Goal: Information Seeking & Learning: Learn about a topic

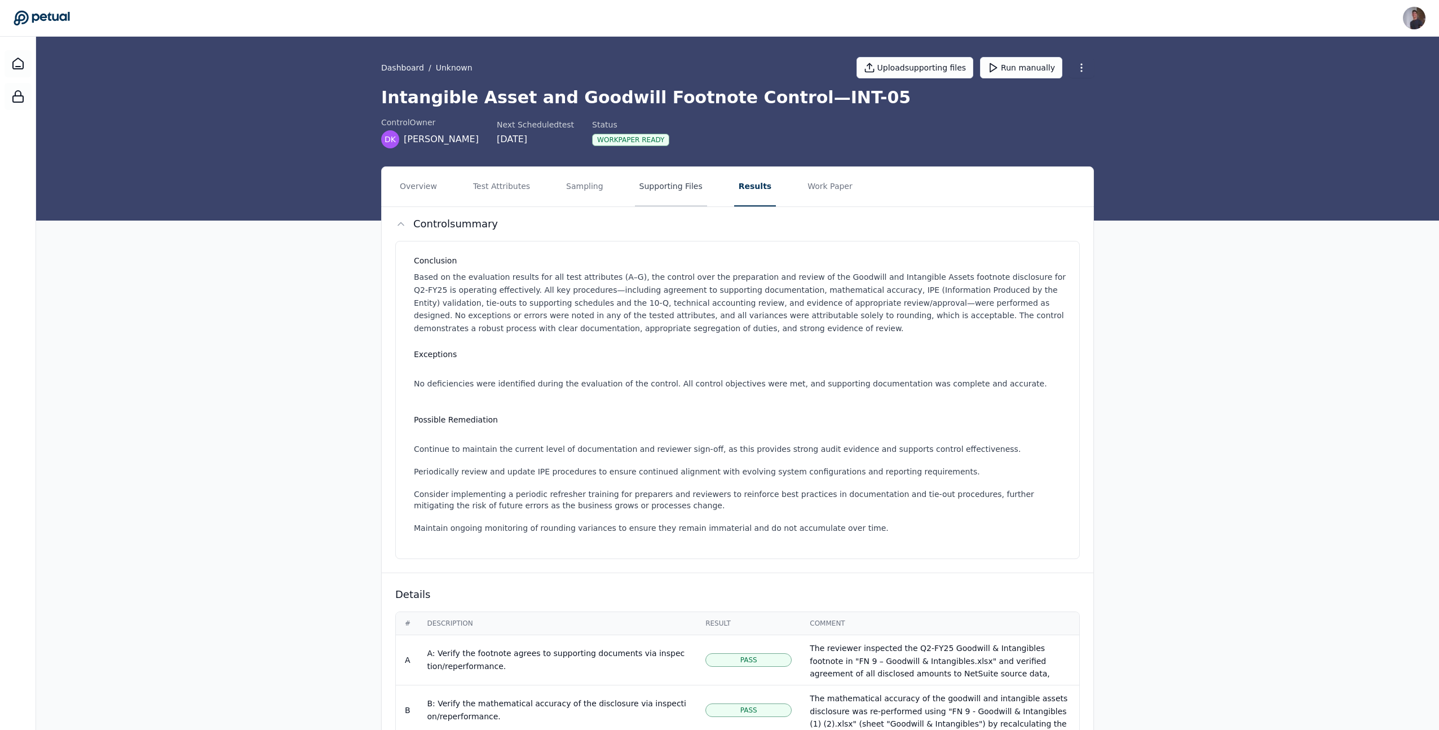
click at [638, 197] on button "Supporting Files" at bounding box center [671, 186] width 72 height 39
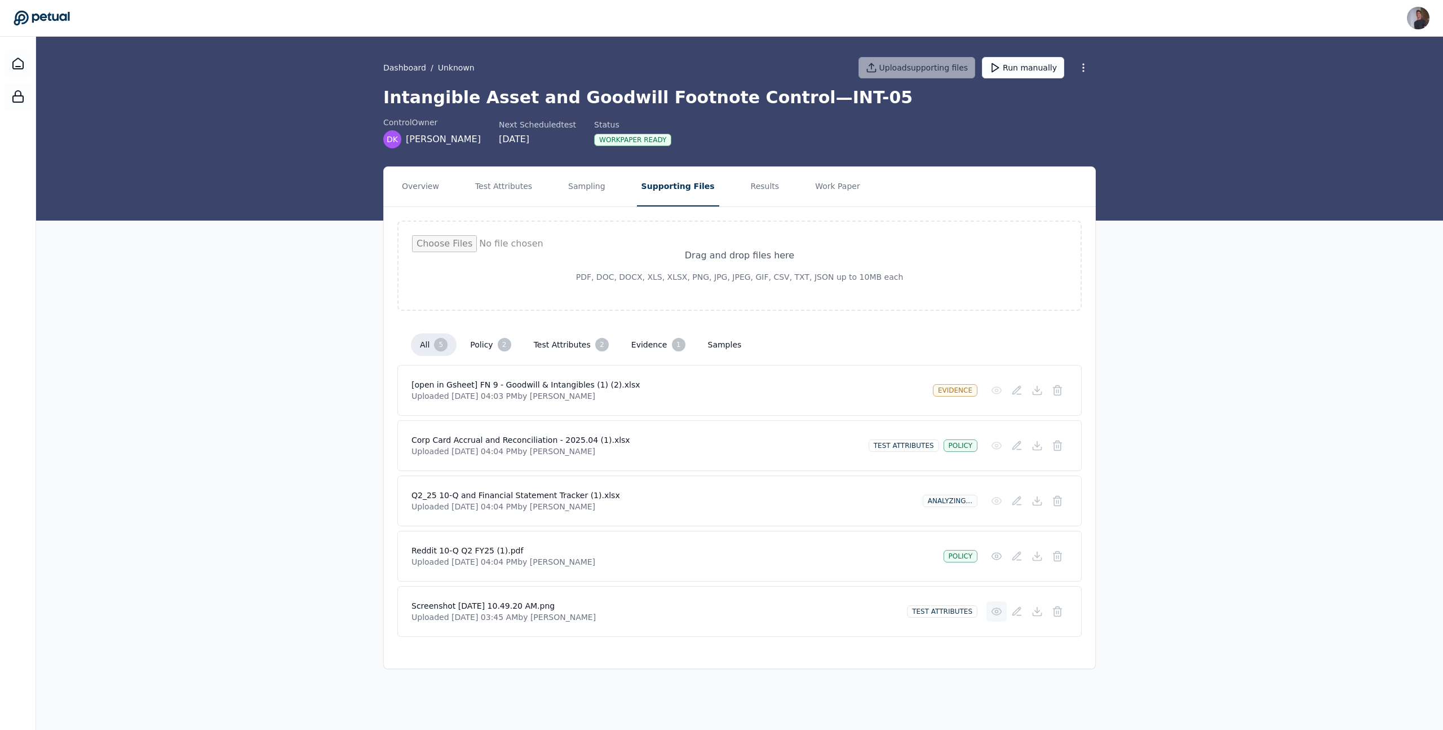
click at [997, 611] on icon at bounding box center [996, 611] width 11 height 11
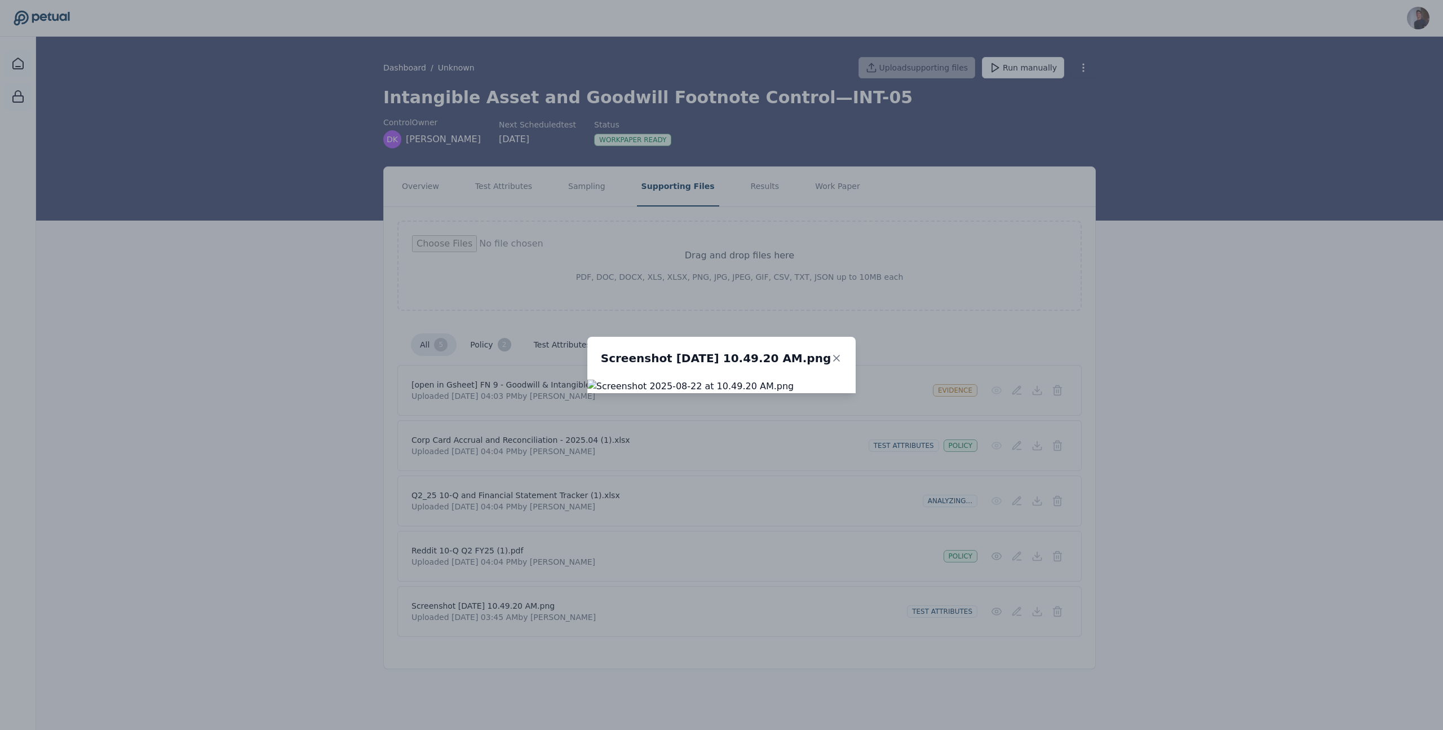
click at [957, 663] on div "Screenshot [DATE] 10.49.20 AM.png" at bounding box center [721, 365] width 1443 height 730
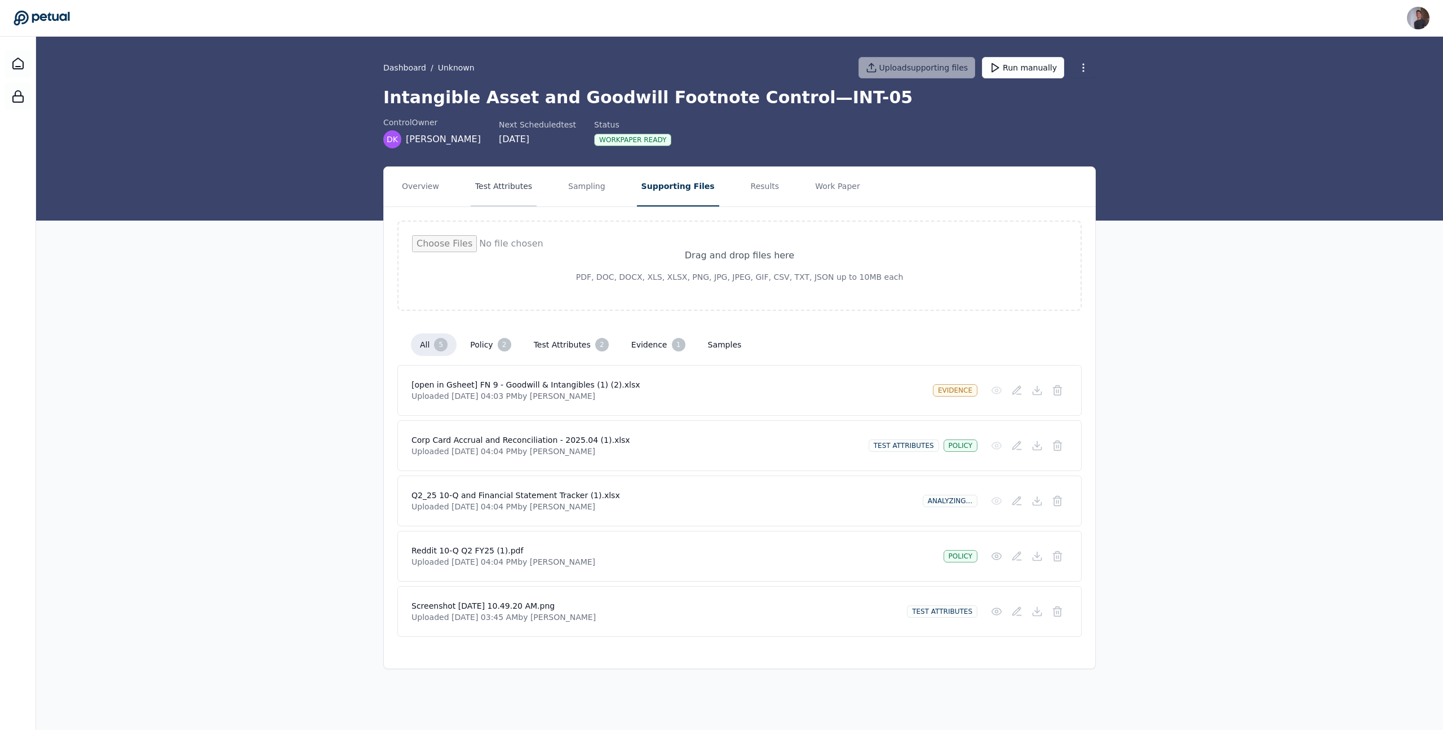
click at [498, 196] on button "Test Attributes" at bounding box center [504, 186] width 66 height 39
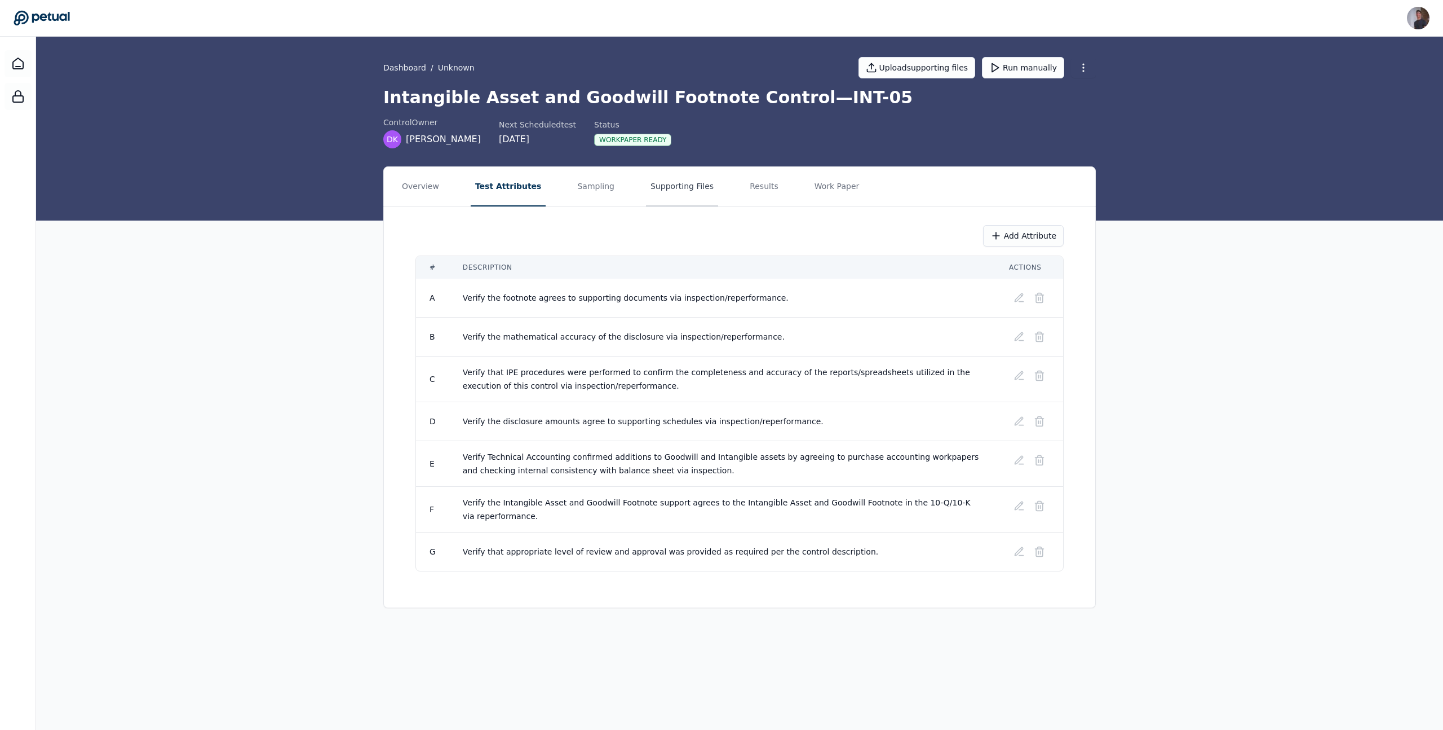
click at [653, 193] on button "Supporting Files" at bounding box center [682, 186] width 72 height 39
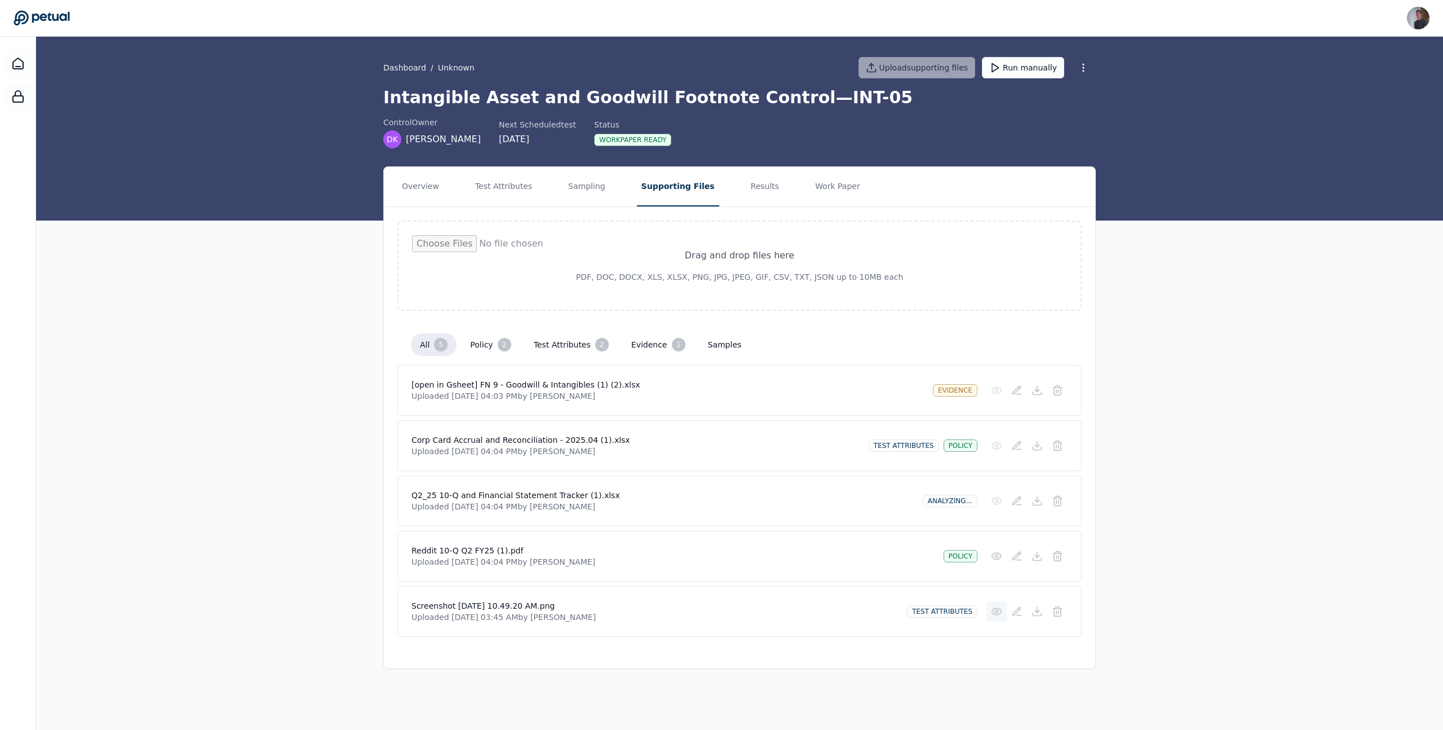
click at [1000, 614] on icon at bounding box center [996, 611] width 11 height 11
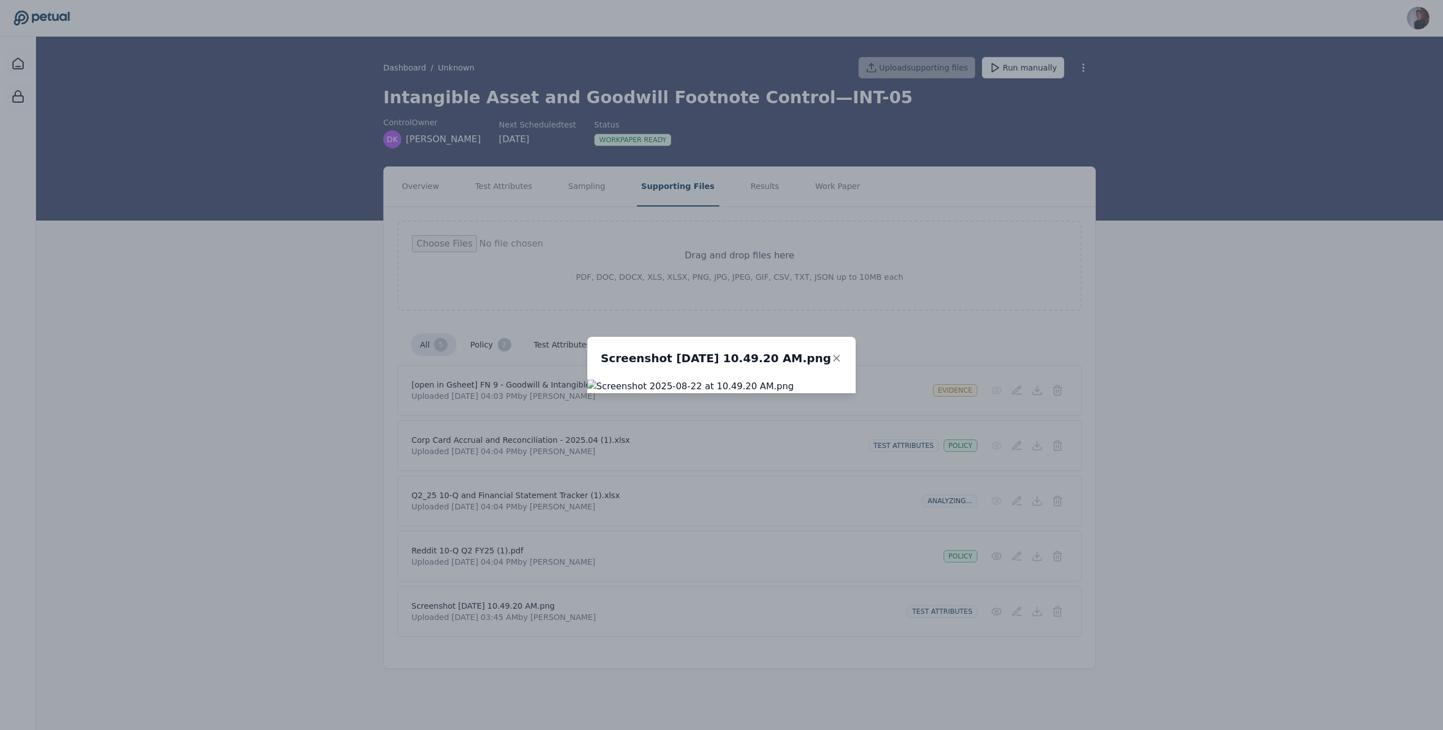
click at [856, 393] on img at bounding box center [721, 386] width 268 height 14
click at [1358, 334] on div "Screenshot [DATE] 10.49.20 AM.png" at bounding box center [721, 365] width 1443 height 730
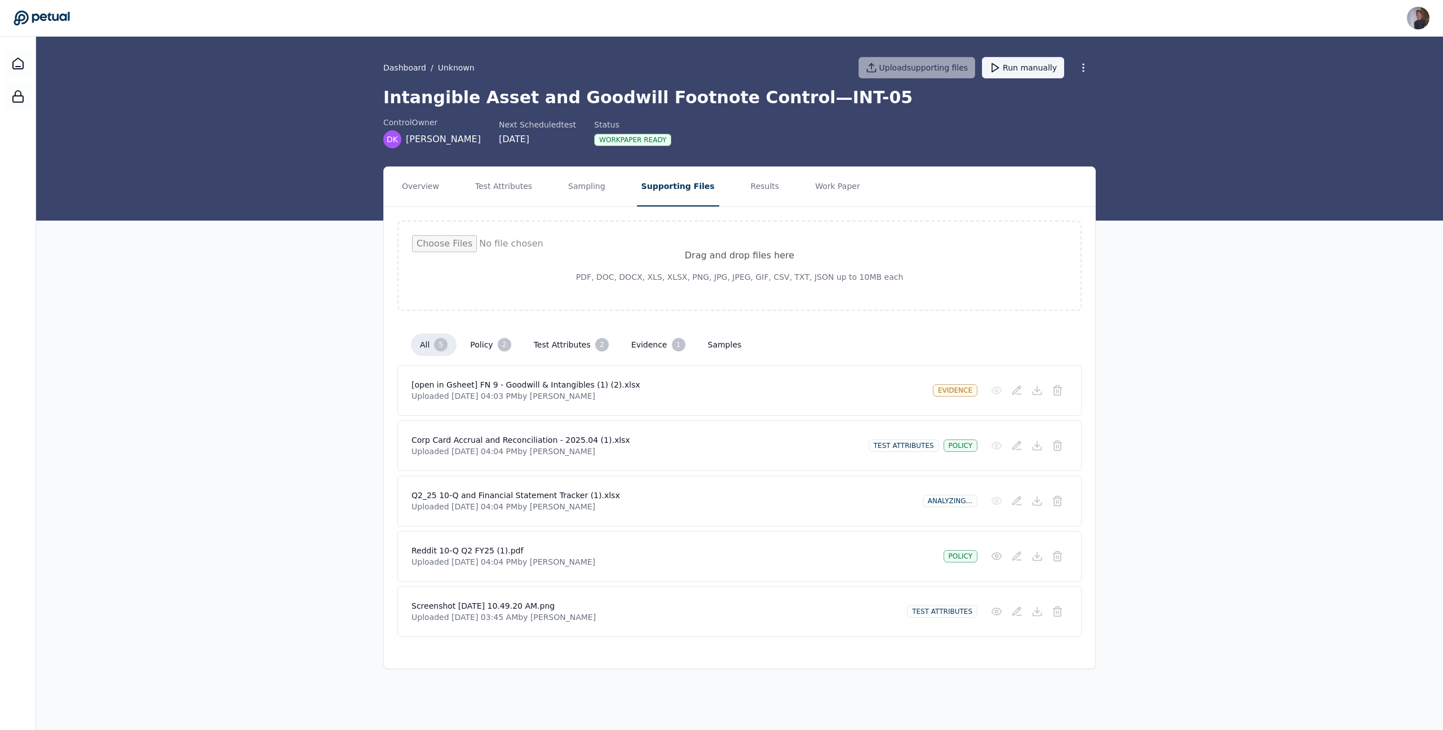
click at [1023, 63] on button "Run manually" at bounding box center [1023, 67] width 82 height 21
click at [289, 521] on div "Overview Test Attributes Sampling Supporting Files Results Work Paper Drag and …" at bounding box center [739, 417] width 1407 height 502
click at [19, 63] on icon at bounding box center [18, 64] width 14 height 14
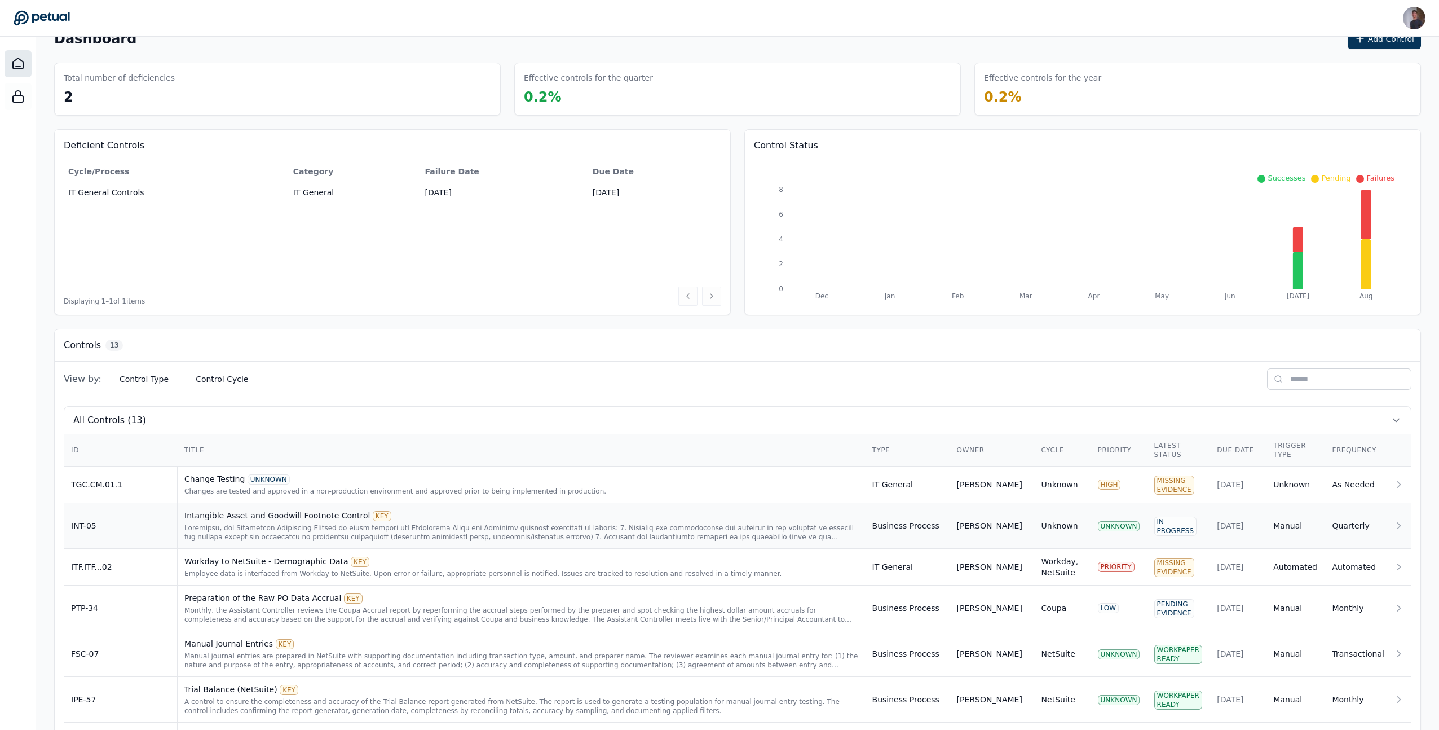
scroll to position [73, 0]
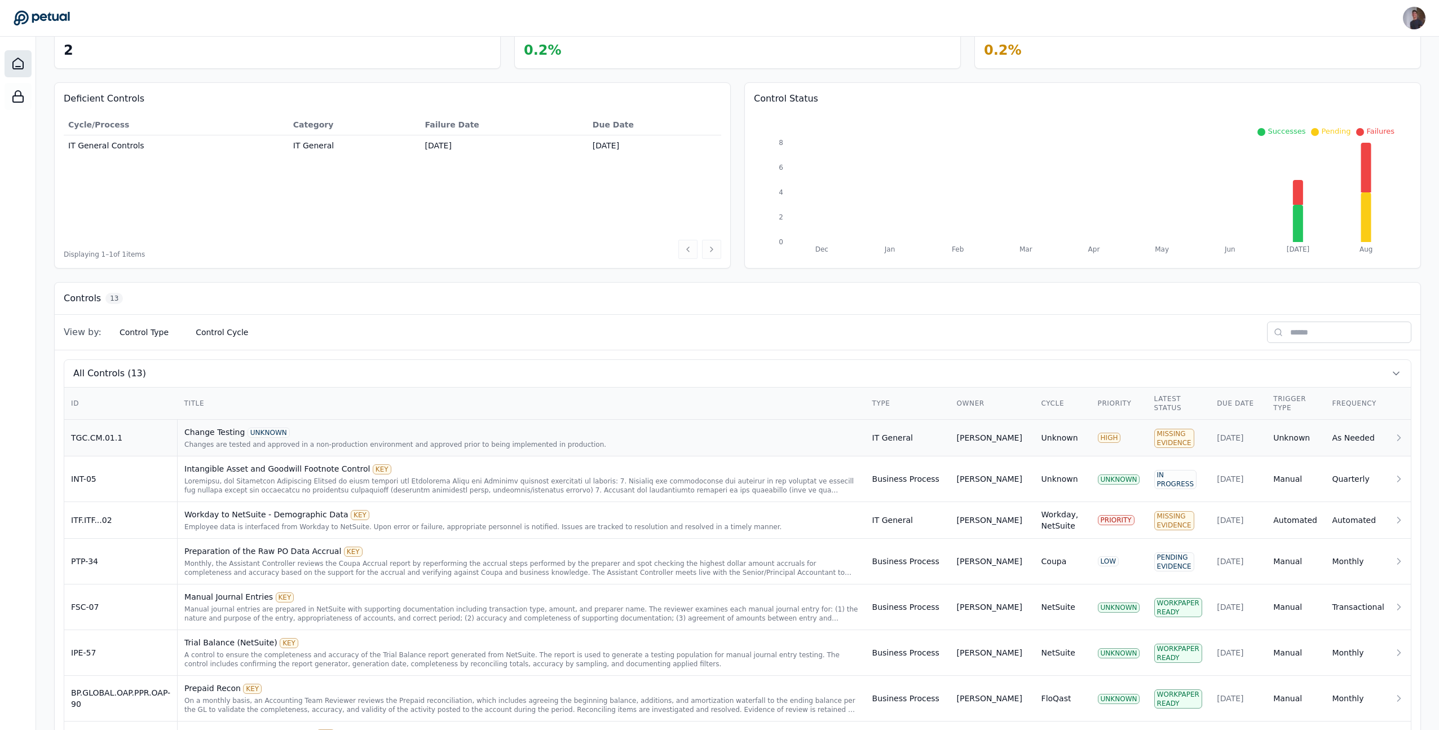
click at [225, 444] on div "Changes are tested and approved in a non-production environment and approved pr…" at bounding box center [521, 444] width 674 height 9
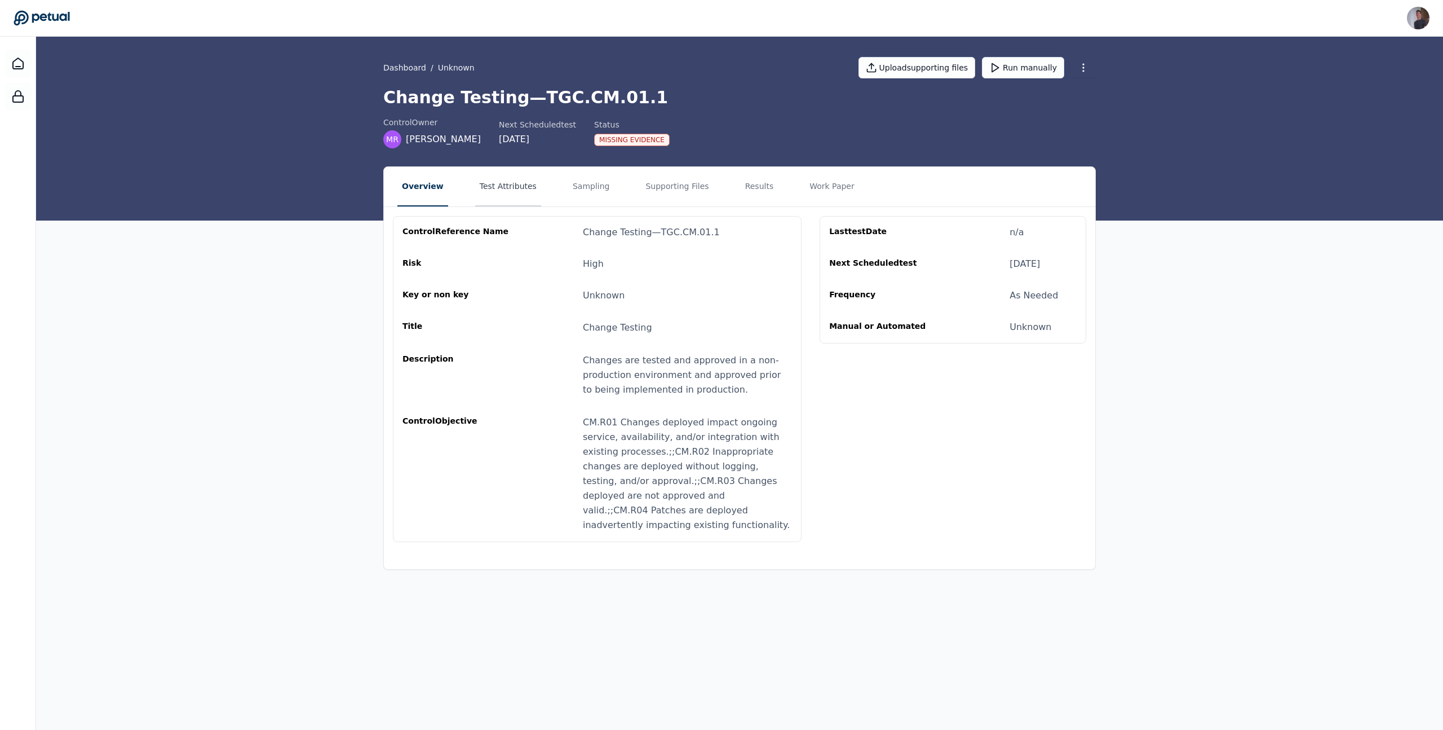
click at [508, 192] on button "Test Attributes" at bounding box center [508, 186] width 66 height 39
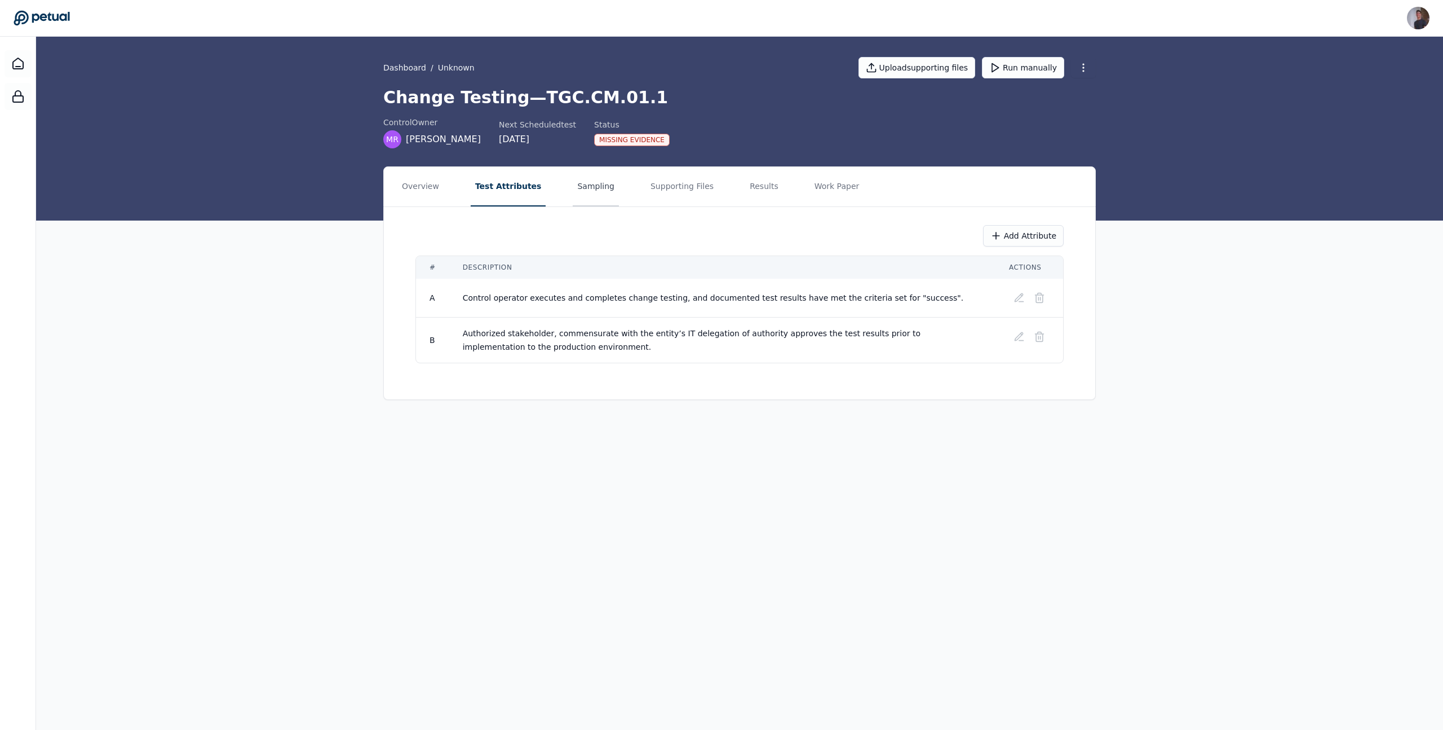
click at [589, 195] on button "Sampling" at bounding box center [596, 186] width 46 height 39
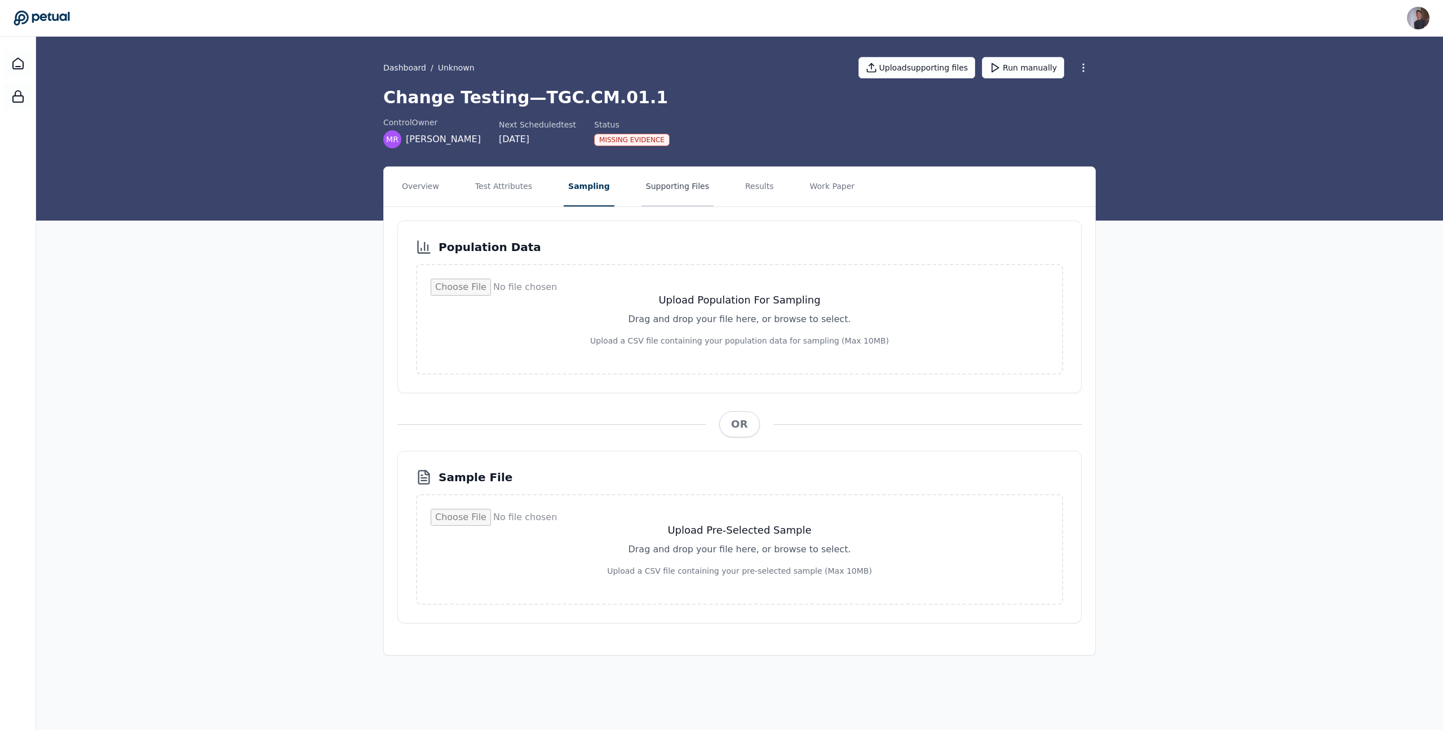
click at [642, 196] on button "Supporting Files" at bounding box center [678, 186] width 72 height 39
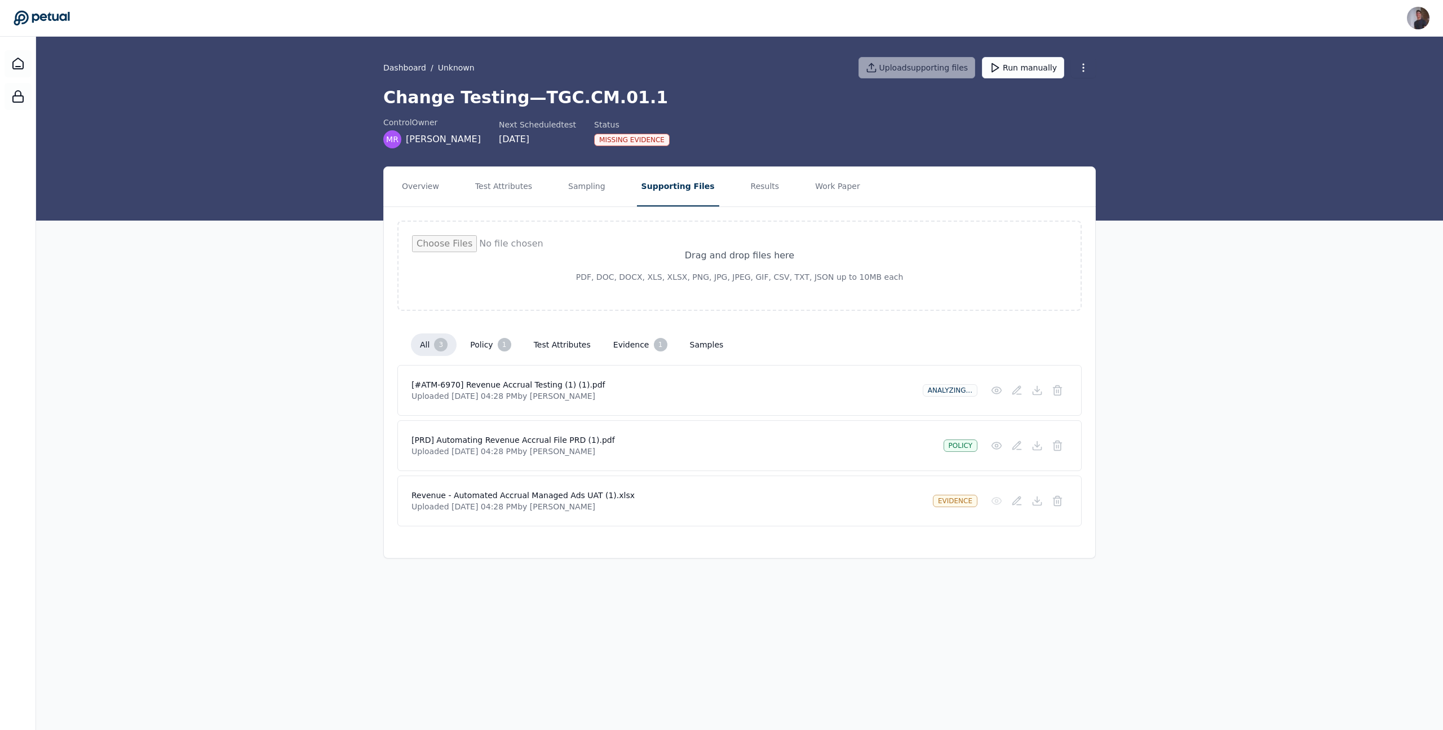
click at [401, 404] on div "[#ATM-6970] Revenue Accrual Testing (1) (1).pdf Uploaded [DATE] 04:28 PM by [PE…" at bounding box center [739, 390] width 684 height 51
click at [487, 180] on button "Test Attributes" at bounding box center [504, 186] width 66 height 39
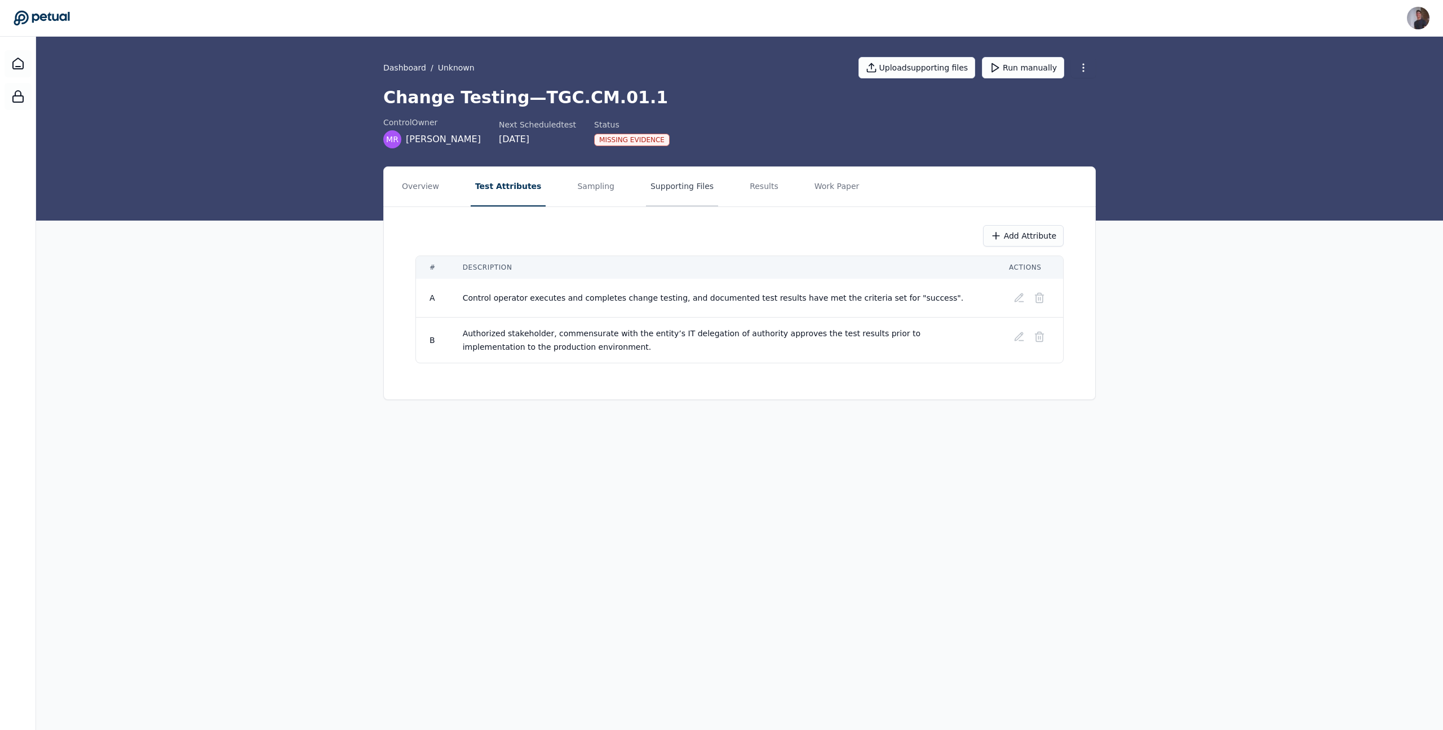
click at [647, 184] on button "Supporting Files" at bounding box center [682, 186] width 72 height 39
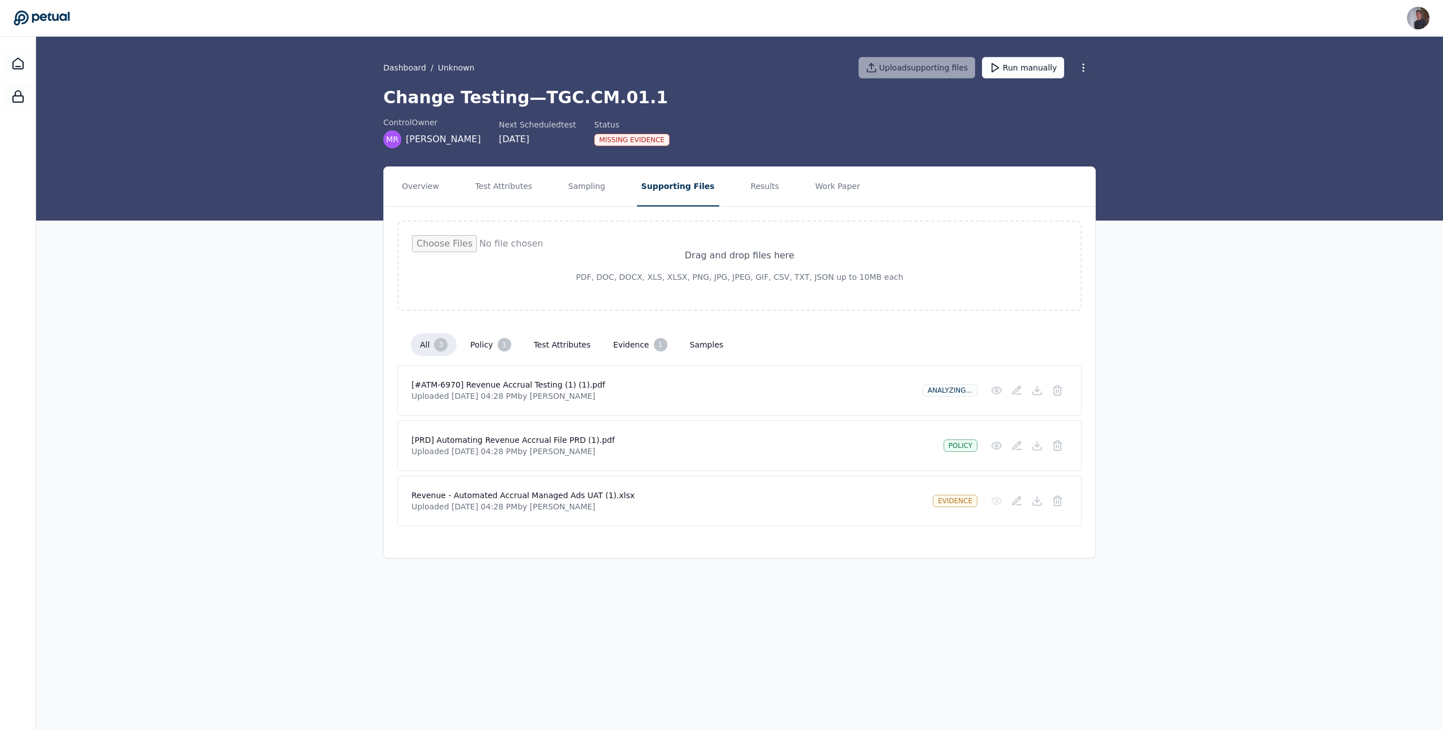
click at [263, 387] on div "Overview Test Attributes Sampling Supporting Files Results Work Paper Drag and …" at bounding box center [739, 362] width 1407 height 392
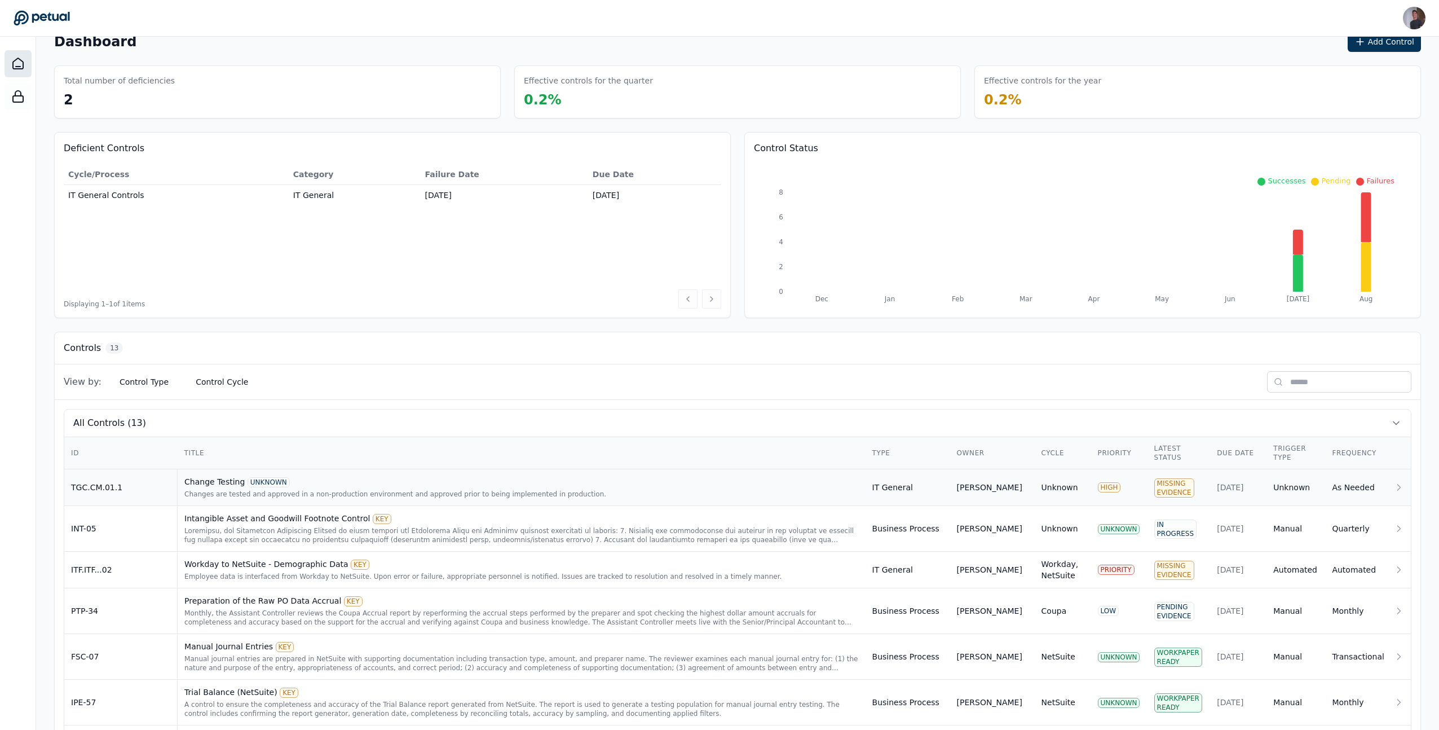
scroll to position [24, 0]
click at [263, 518] on div "Intangible Asset and Goodwill Footnote Control KEY" at bounding box center [521, 517] width 674 height 11
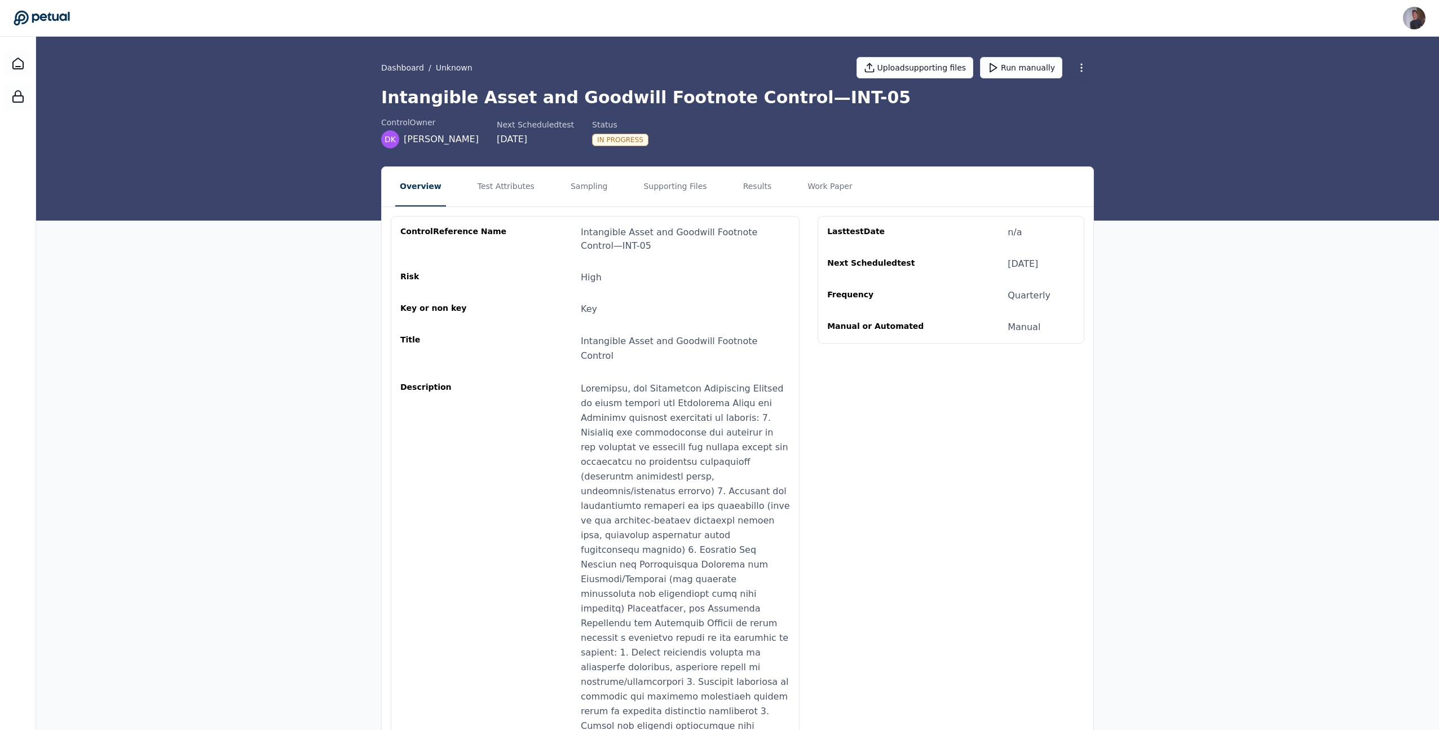
click at [281, 218] on div "Overview Test Attributes Sampling Supporting Files Results Work Paper control R…" at bounding box center [737, 521] width 1403 height 710
click at [205, 202] on div "Overview Test Attributes Sampling Supporting Files Results Work Paper control R…" at bounding box center [737, 521] width 1403 height 710
click at [258, 396] on div "Overview Test Attributes Sampling Supporting Files Results Work Paper control R…" at bounding box center [737, 521] width 1403 height 710
click at [516, 397] on div "Description" at bounding box center [595, 579] width 390 height 396
click at [518, 180] on button "Test Attributes" at bounding box center [506, 186] width 66 height 39
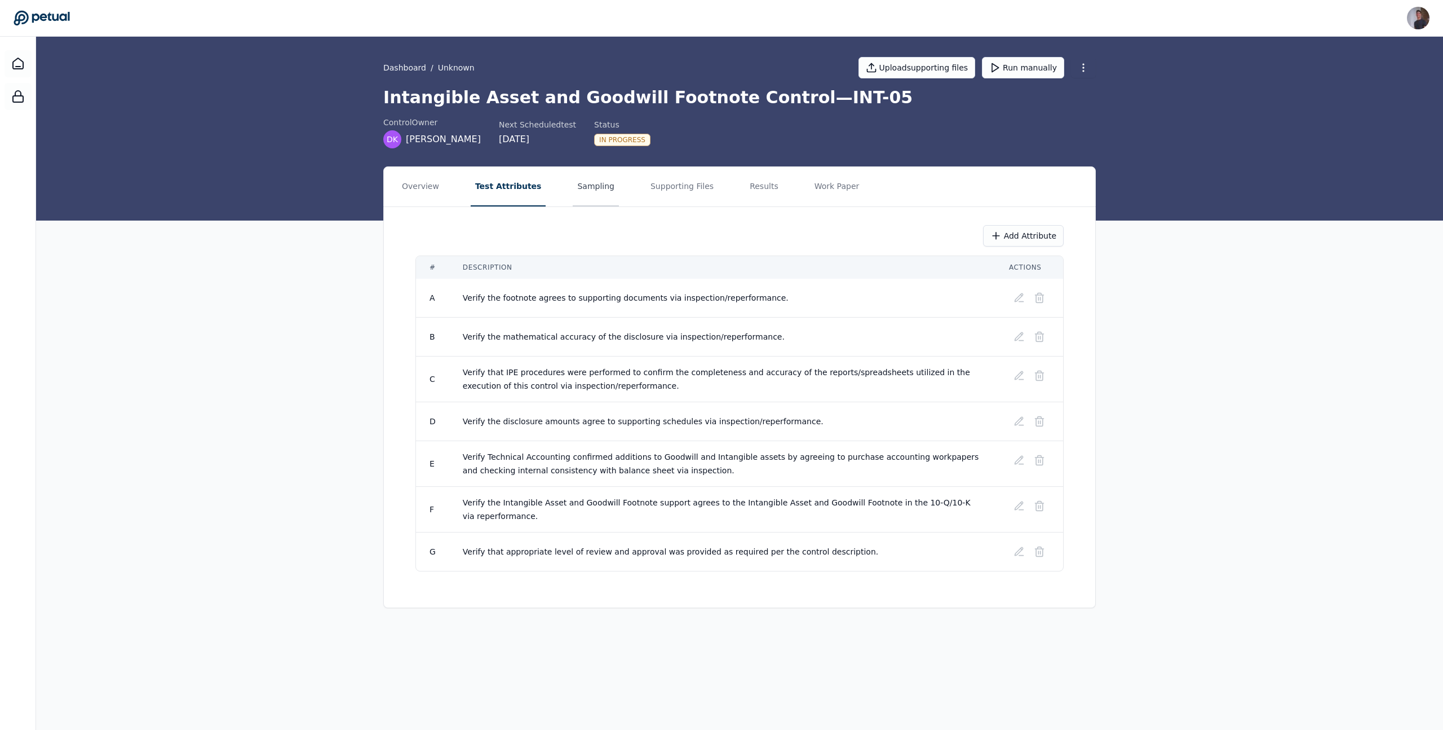
click at [573, 198] on button "Sampling" at bounding box center [596, 186] width 46 height 39
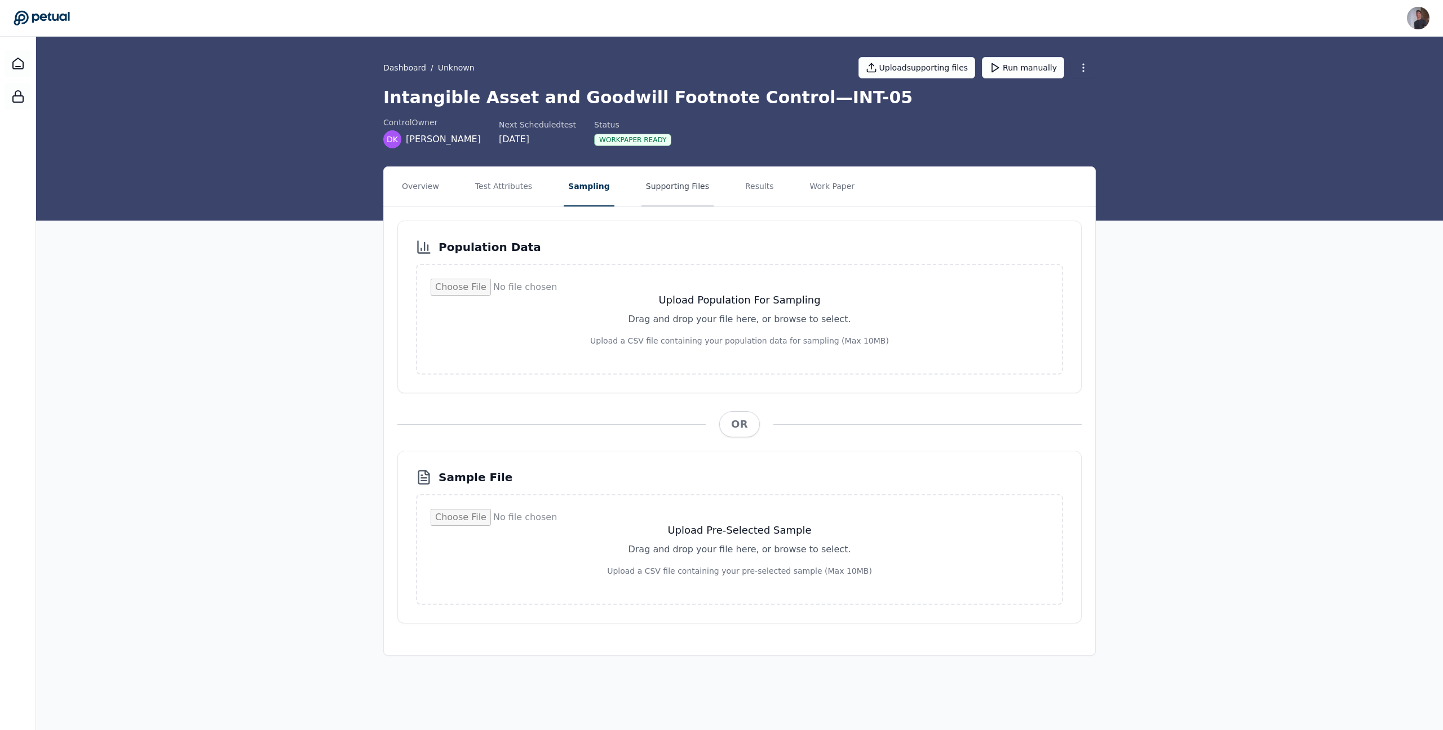
click at [645, 194] on button "Supporting Files" at bounding box center [678, 186] width 72 height 39
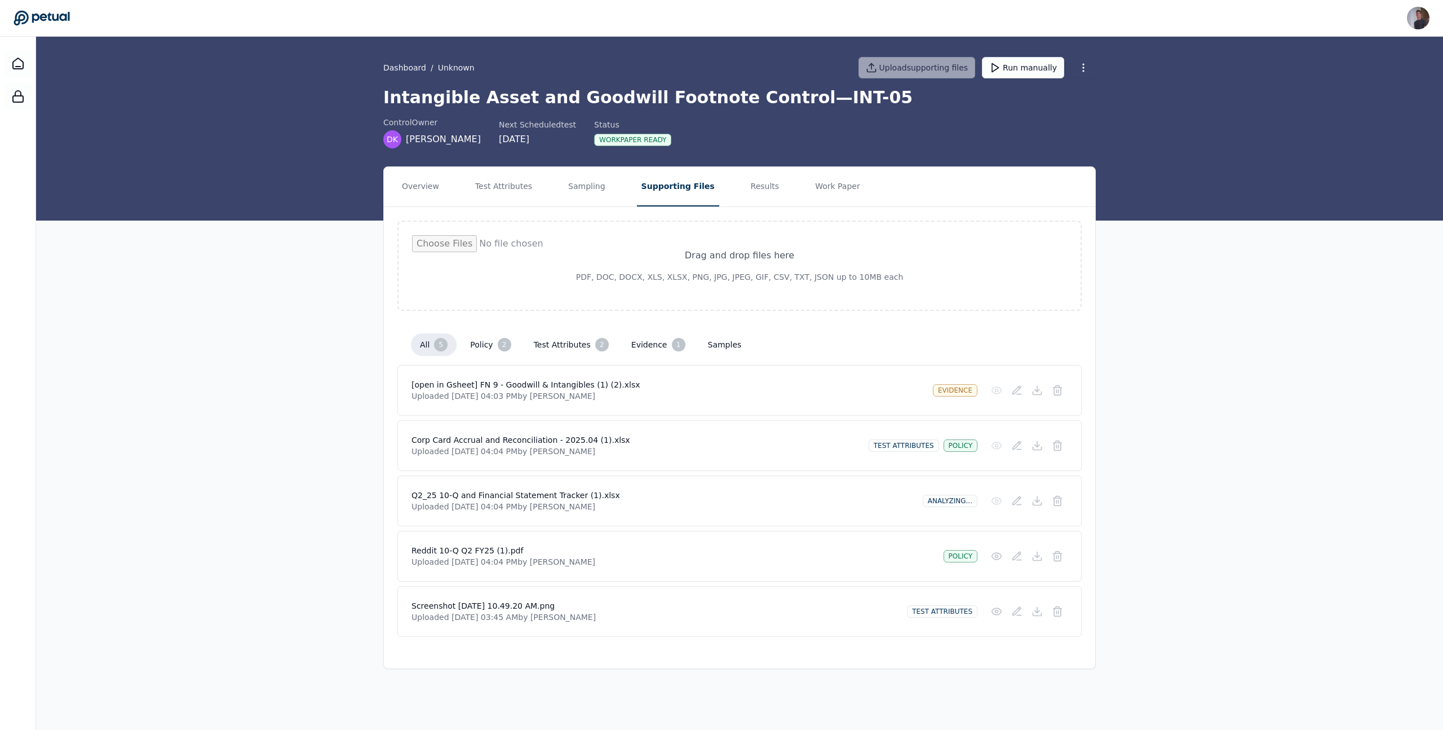
click at [767, 191] on nav "Overview Test Attributes Sampling Supporting Files Results Work Paper" at bounding box center [739, 186] width 711 height 39
click at [753, 189] on button "Results" at bounding box center [765, 186] width 38 height 39
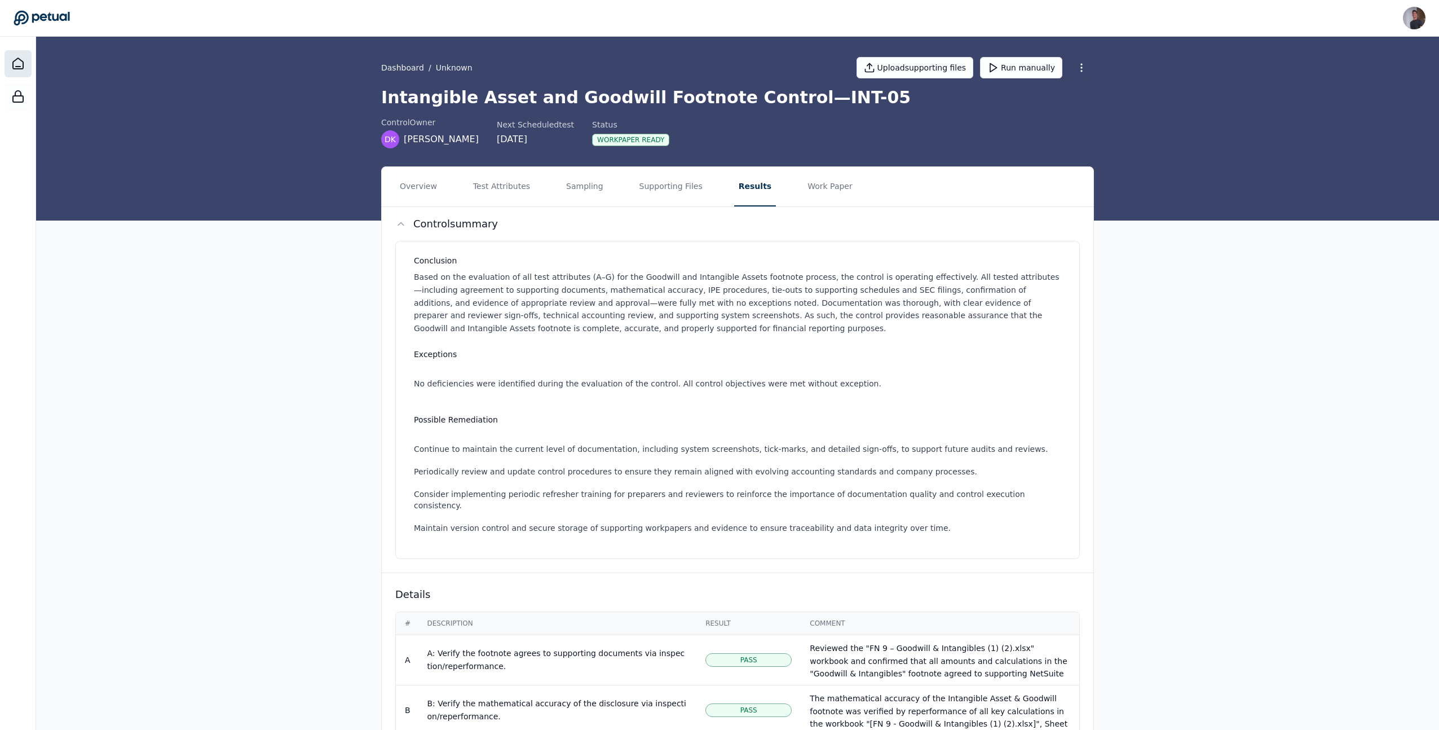
click at [27, 61] on div at bounding box center [18, 63] width 27 height 27
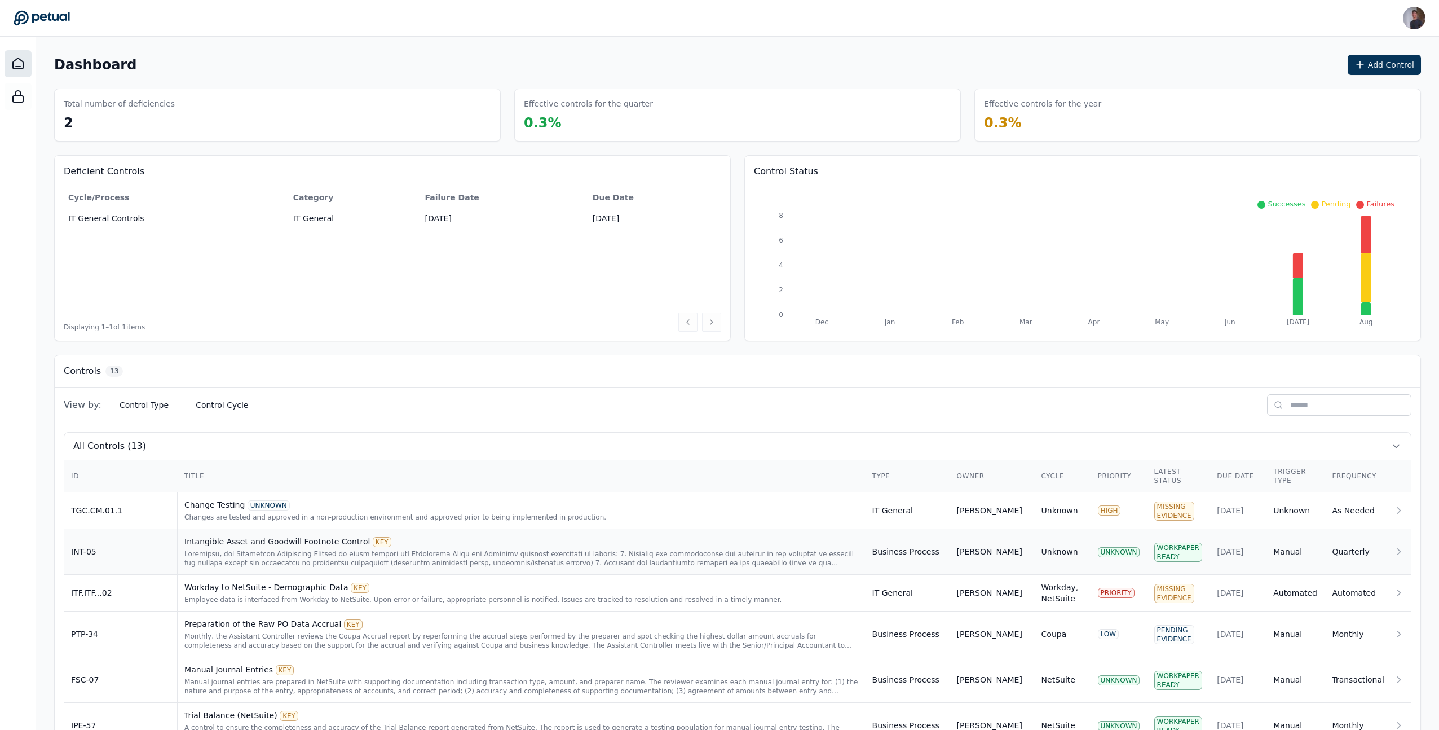
click at [139, 543] on td "INT-05" at bounding box center [120, 552] width 113 height 46
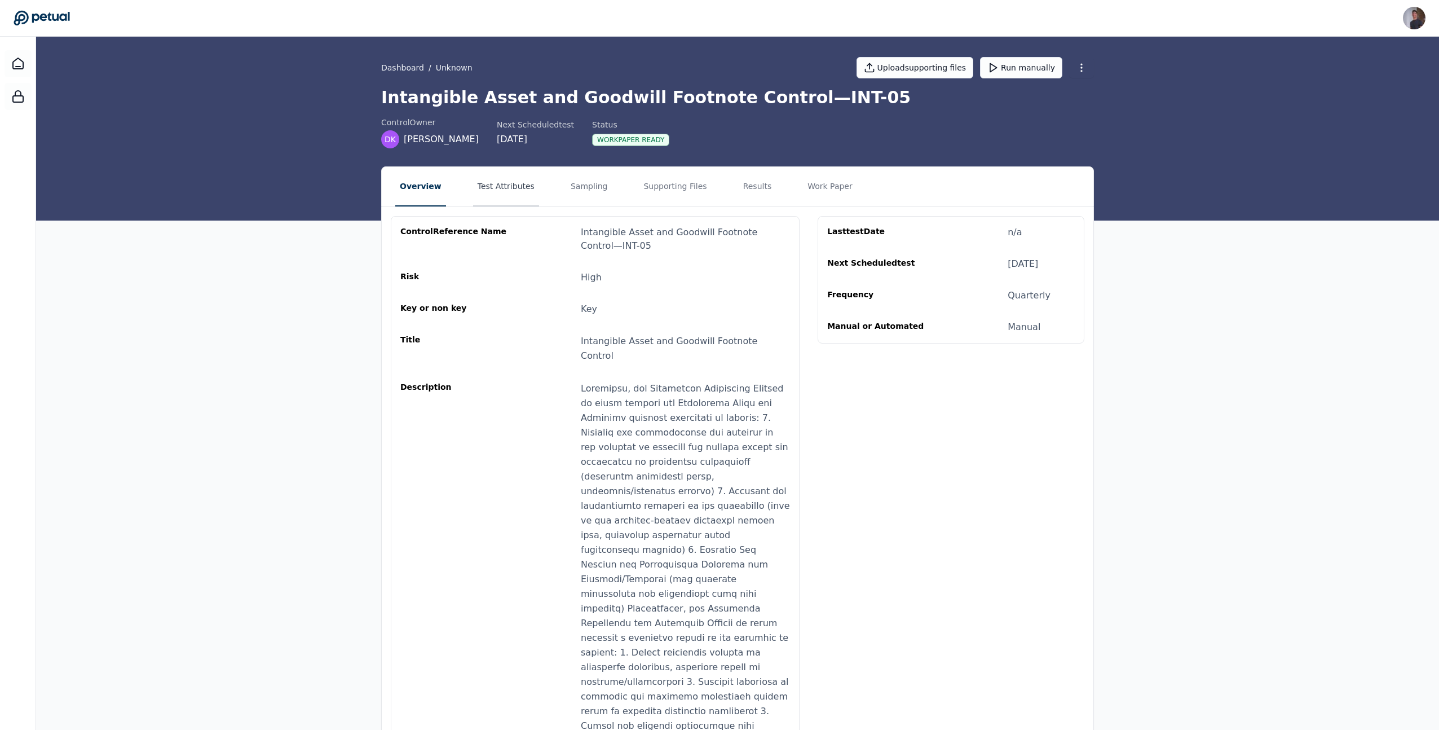
click at [476, 179] on button "Test Attributes" at bounding box center [506, 186] width 66 height 39
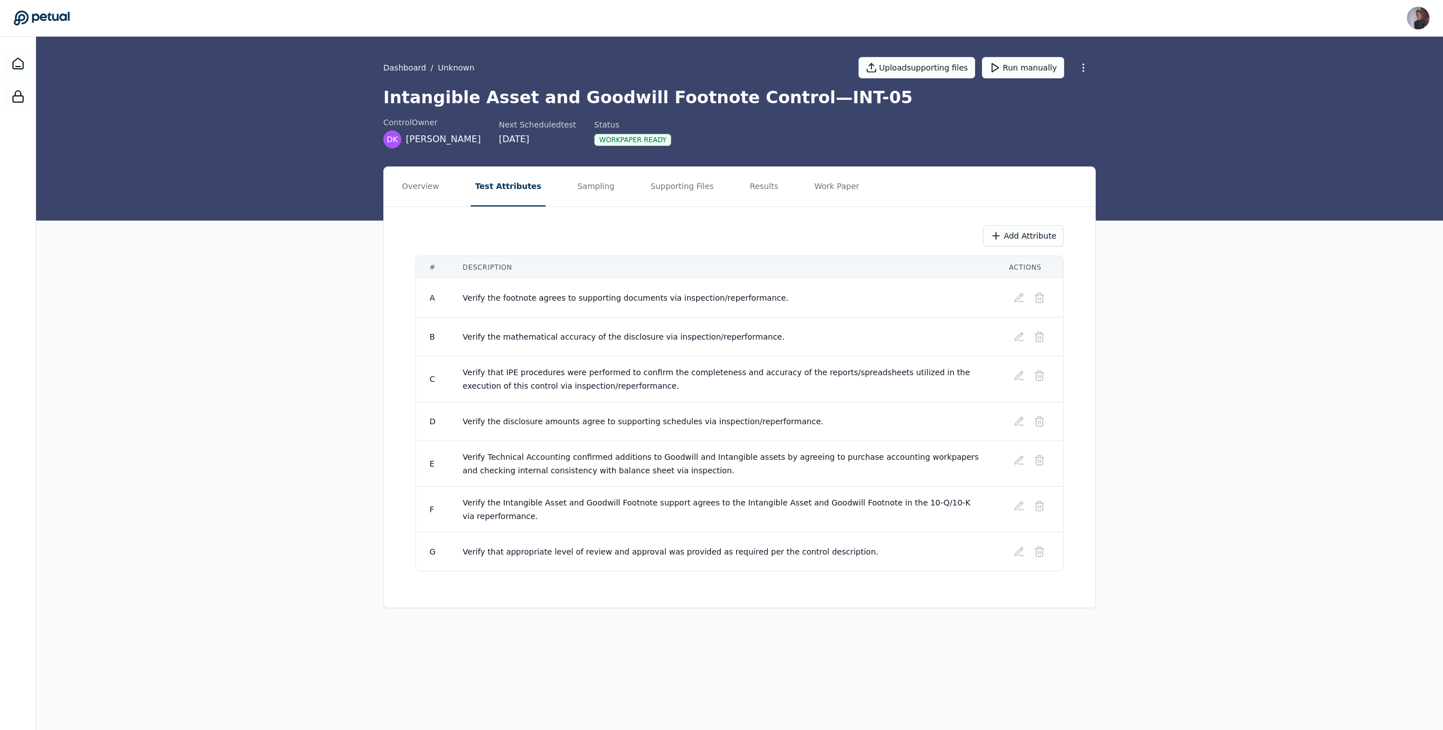
click at [612, 182] on nav "Overview Test Attributes Sampling Supporting Files Results Work Paper" at bounding box center [739, 186] width 711 height 39
click at [588, 185] on button "Sampling" at bounding box center [596, 186] width 46 height 39
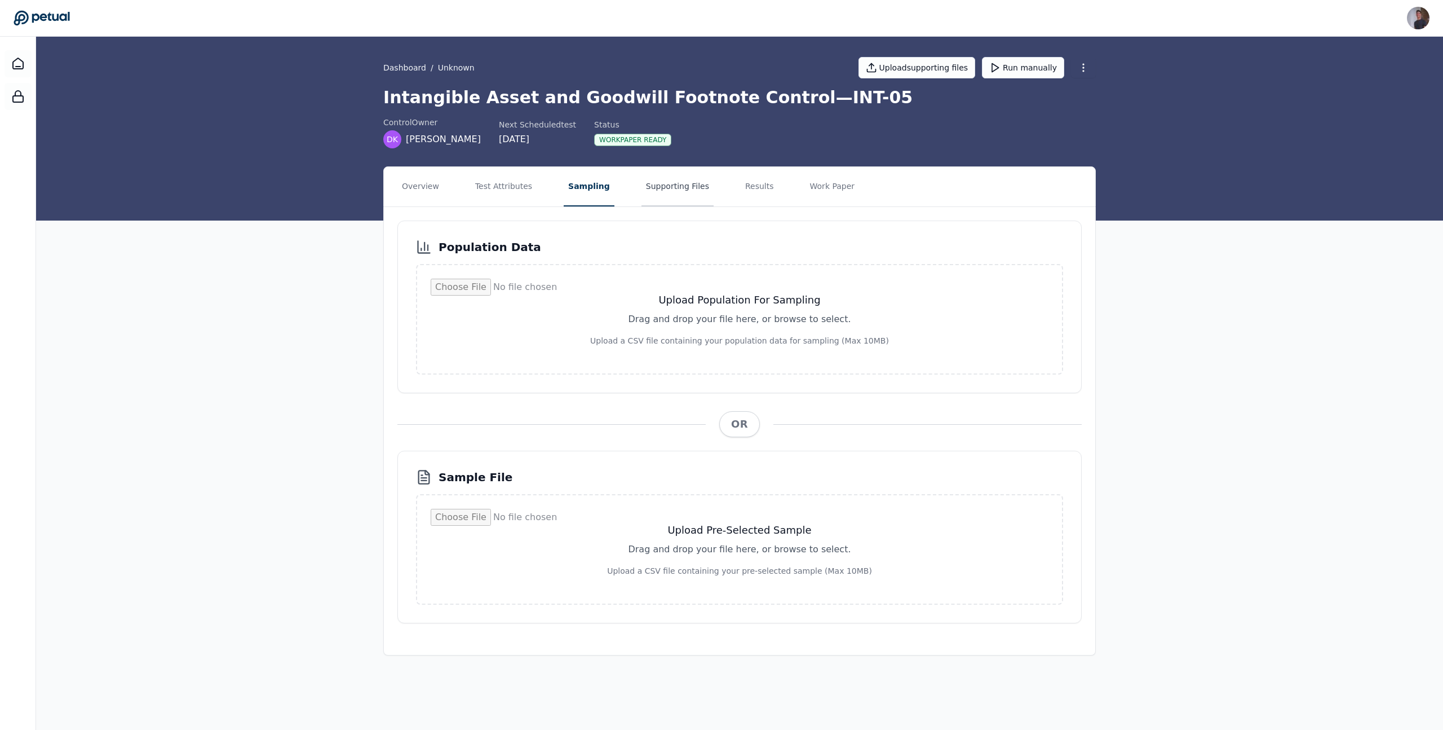
click at [663, 191] on button "Supporting Files" at bounding box center [678, 186] width 72 height 39
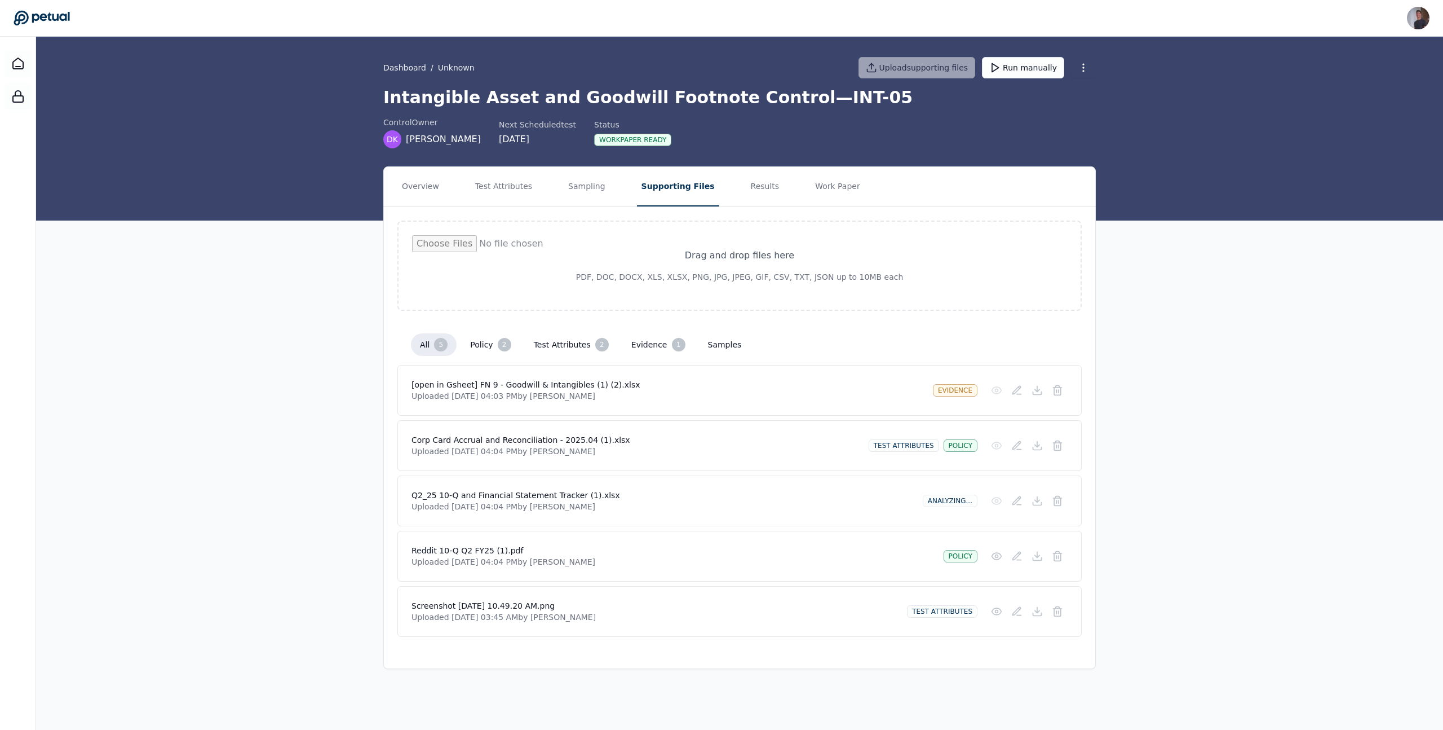
click at [463, 198] on nav "Overview Test Attributes Sampling Supporting Files Results Work Paper" at bounding box center [739, 186] width 711 height 39
click at [490, 198] on button "Test Attributes" at bounding box center [504, 186] width 66 height 39
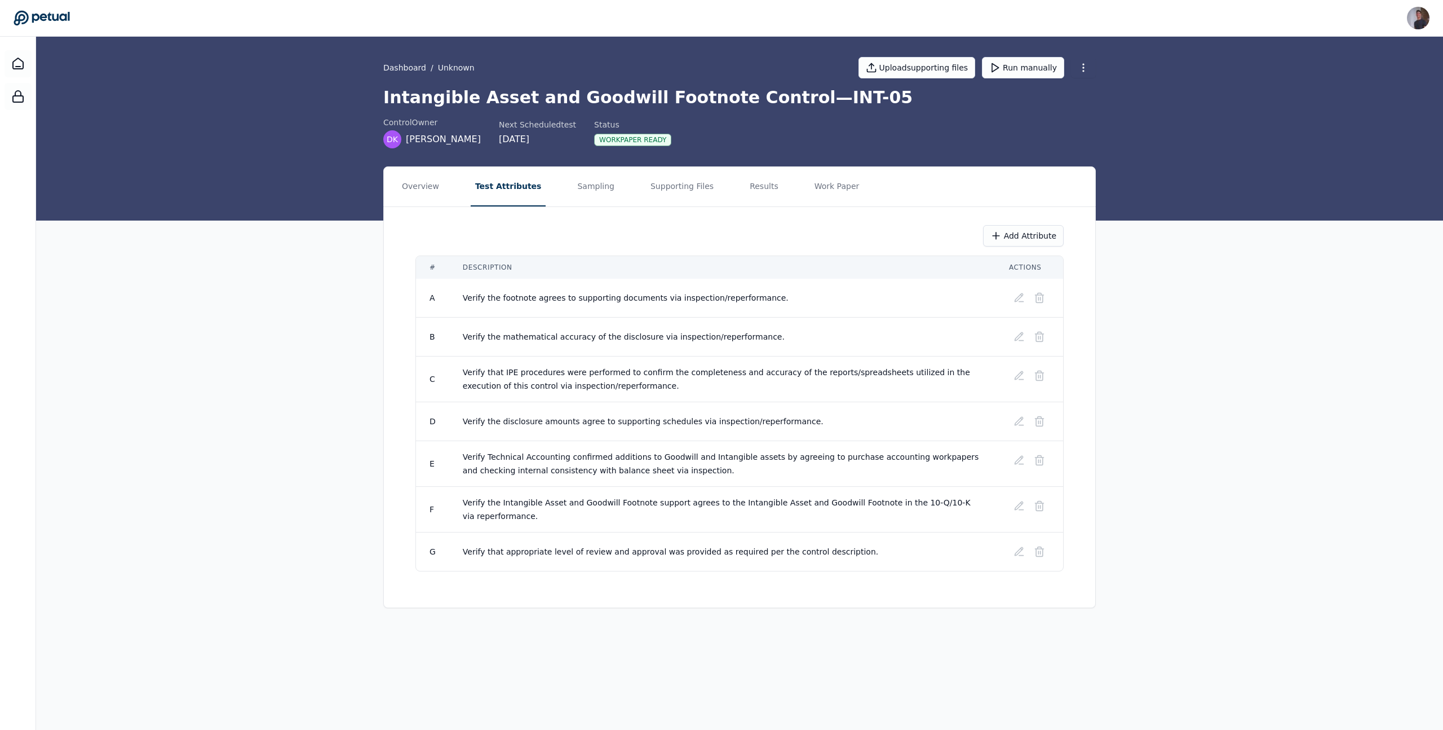
click at [217, 78] on div "Dashboard / Unknown Upload supporting files Run manually Intangible Asset and G…" at bounding box center [739, 129] width 1407 height 184
click at [19, 77] on div at bounding box center [18, 402] width 36 height 730
click at [19, 75] on div at bounding box center [18, 63] width 27 height 27
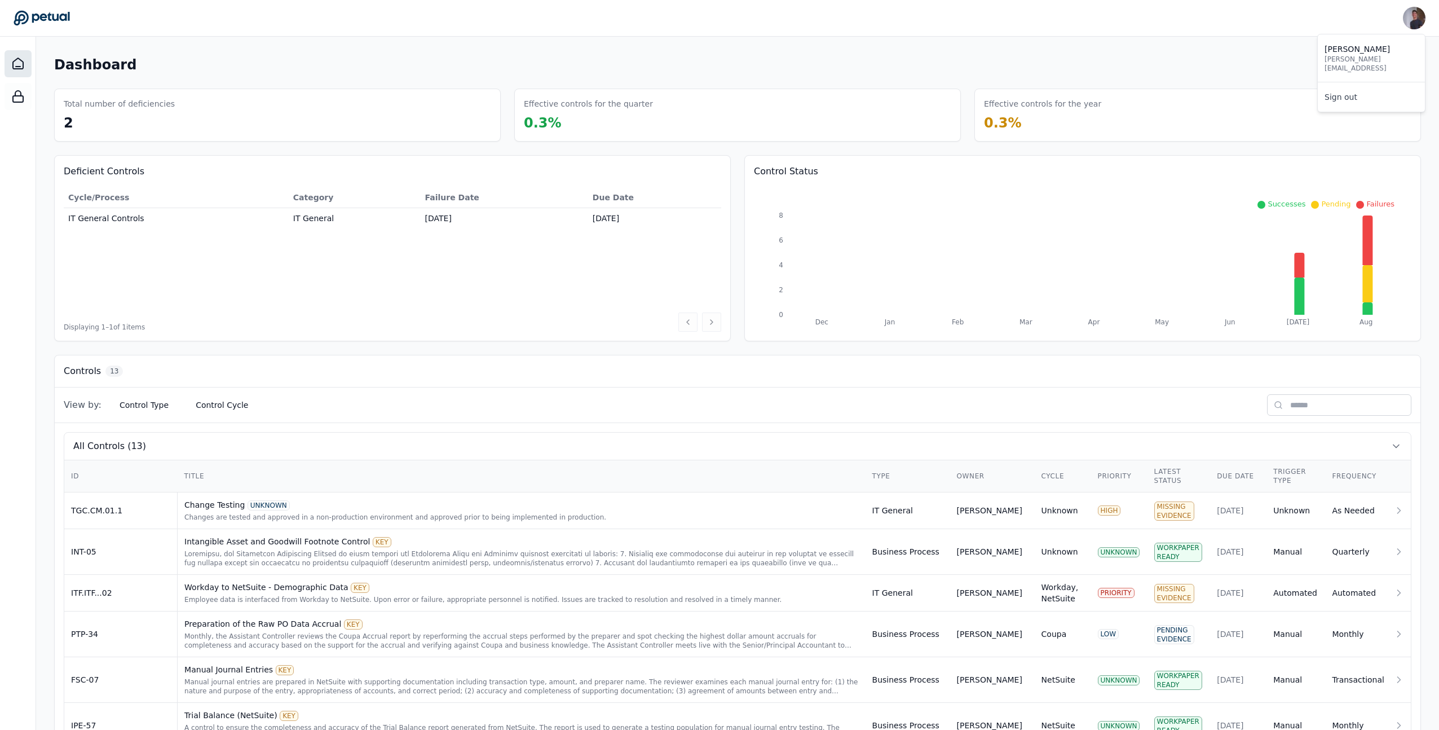
click at [1424, 19] on img at bounding box center [1414, 18] width 23 height 23
click at [1415, 20] on img at bounding box center [1414, 18] width 23 height 23
click at [1349, 89] on link "Sign out" at bounding box center [1371, 97] width 107 height 20
